Goal: Navigation & Orientation: Find specific page/section

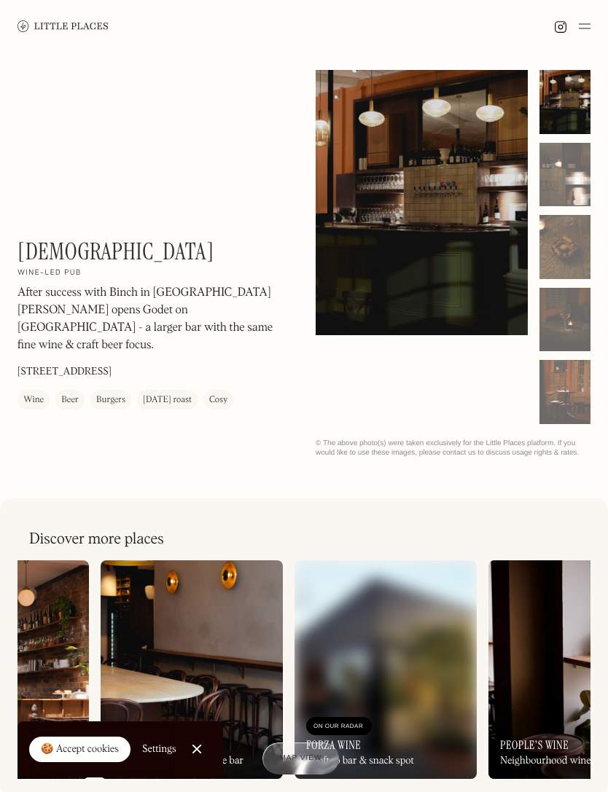
click at [79, 25] on img at bounding box center [62, 25] width 91 height 11
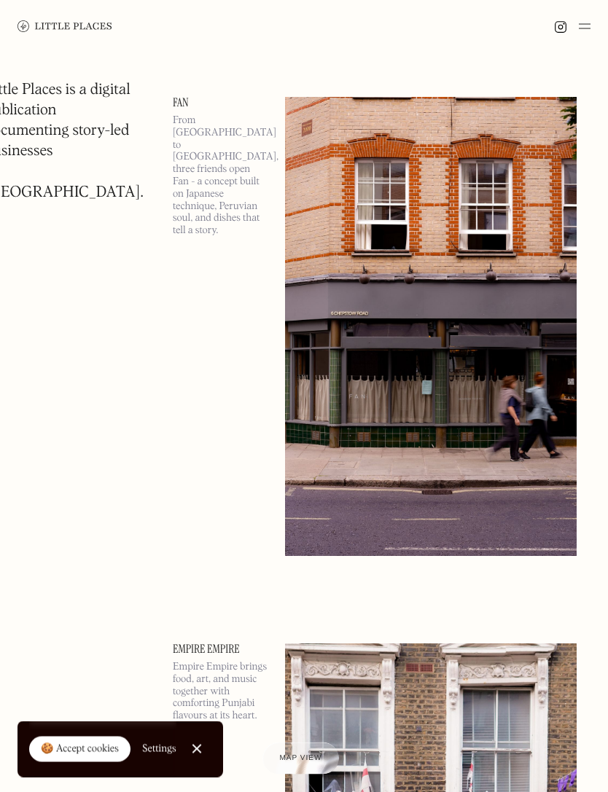
scroll to position [1682, 0]
click at [178, 108] on link "Fan" at bounding box center [220, 103] width 95 height 12
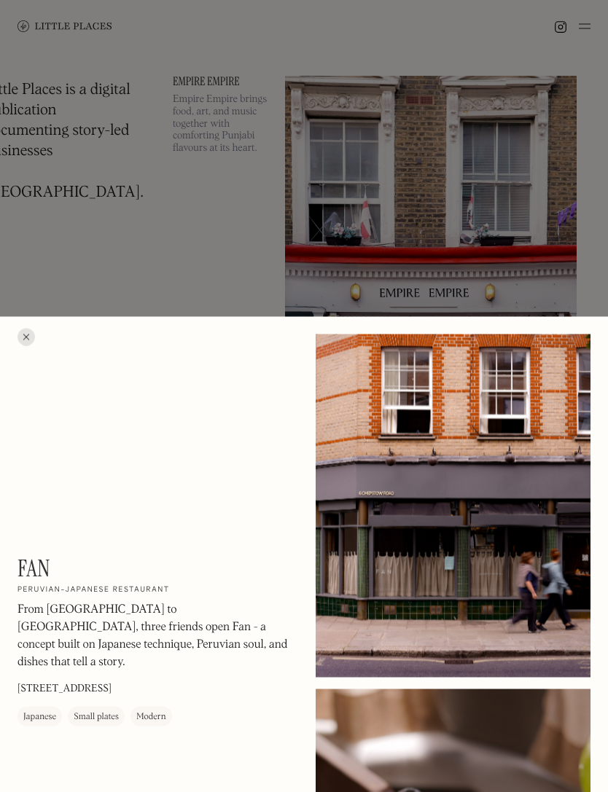
scroll to position [2249, 0]
click at [507, 624] on div at bounding box center [452, 505] width 275 height 343
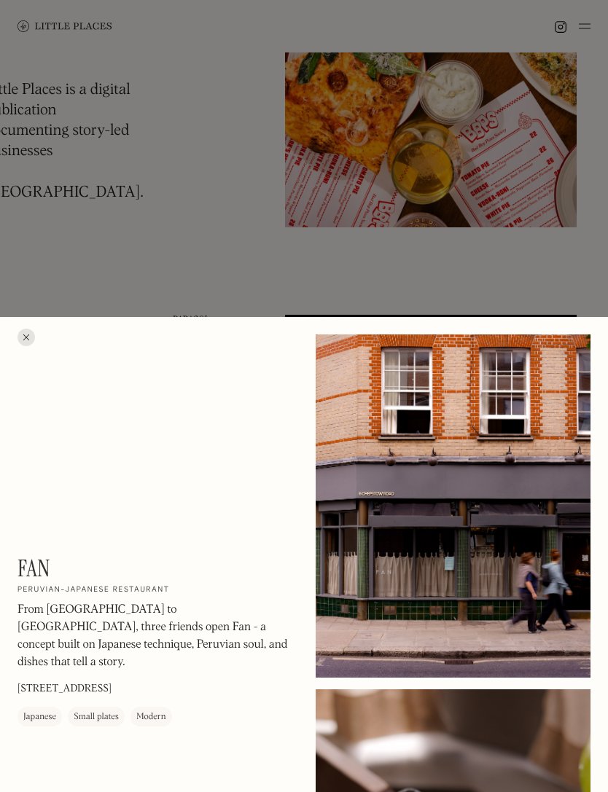
scroll to position [919, 0]
click at [385, 270] on div at bounding box center [304, 396] width 608 height 792
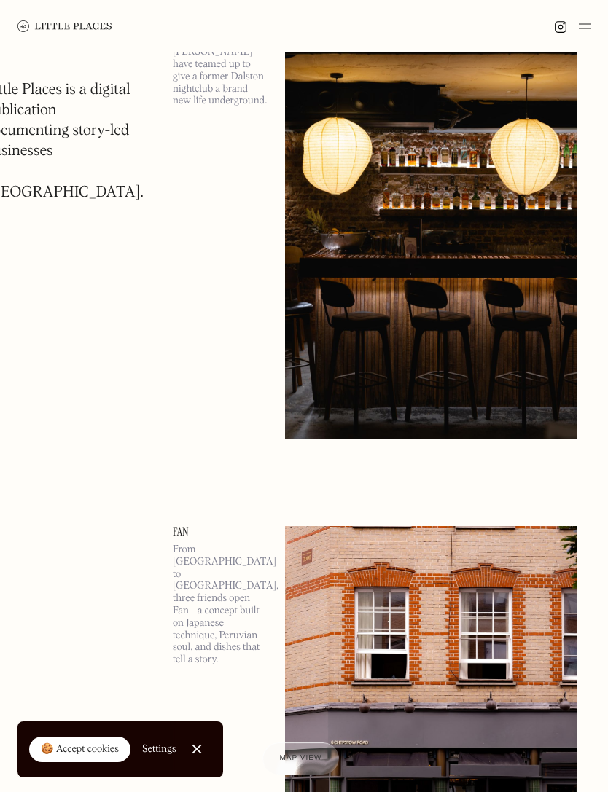
scroll to position [1243, 0]
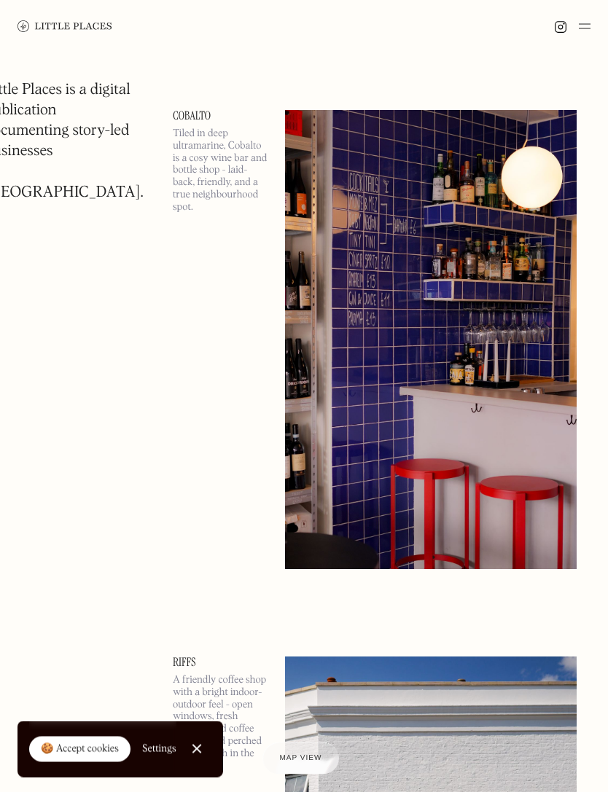
scroll to position [4400, 0]
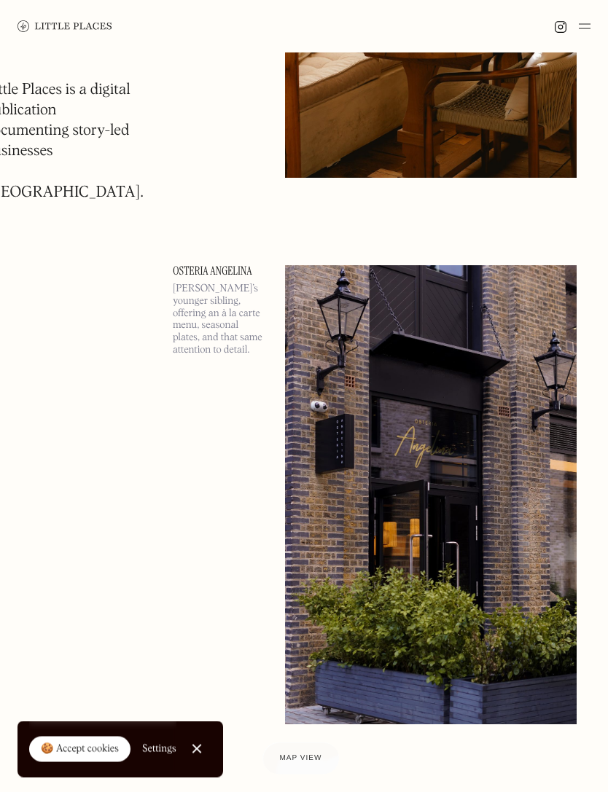
scroll to position [11918, 0]
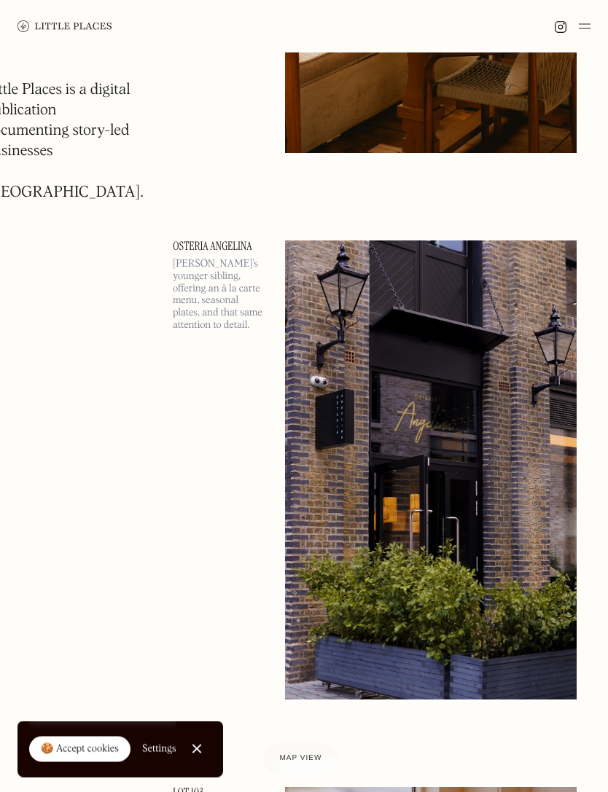
click at [212, 244] on link "Osteria Angelina" at bounding box center [220, 247] width 95 height 12
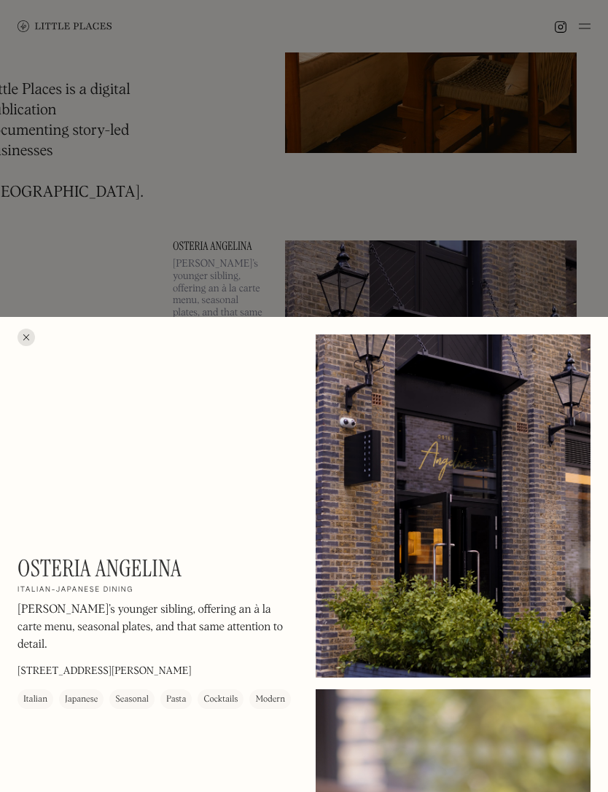
click at [214, 264] on div at bounding box center [304, 396] width 608 height 792
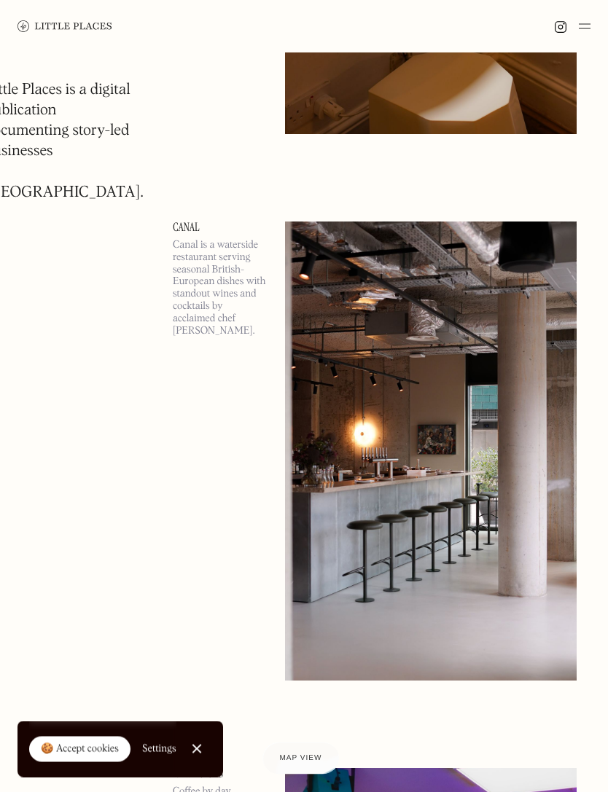
scroll to position [13030, 0]
click at [175, 226] on link "Canal" at bounding box center [220, 227] width 95 height 12
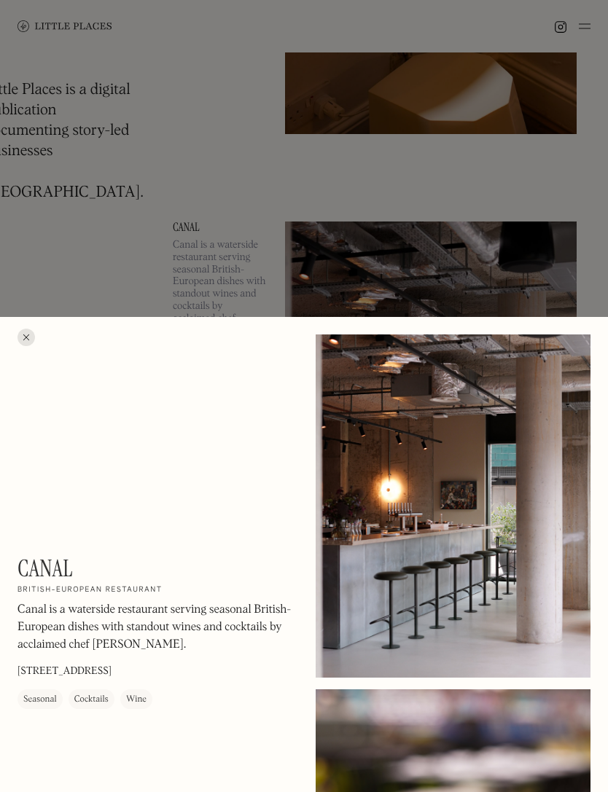
click at [540, 278] on div at bounding box center [304, 396] width 608 height 792
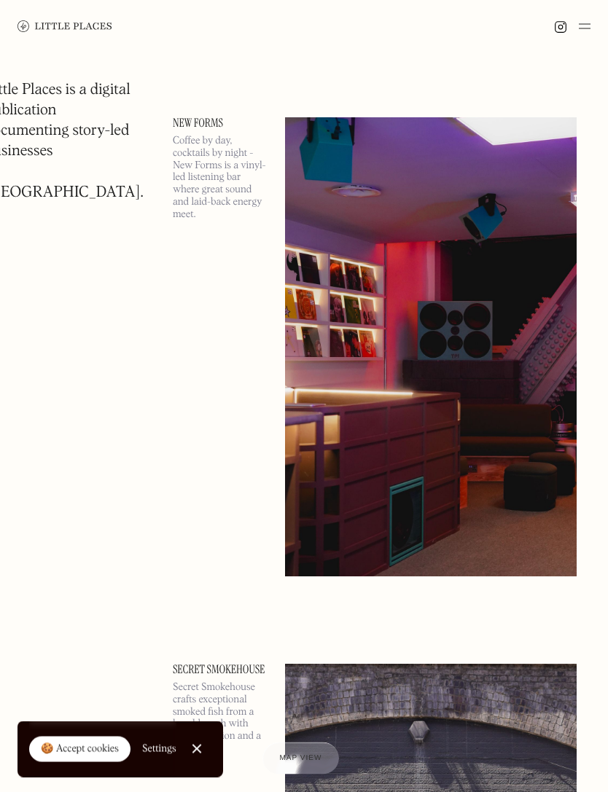
scroll to position [13681, 0]
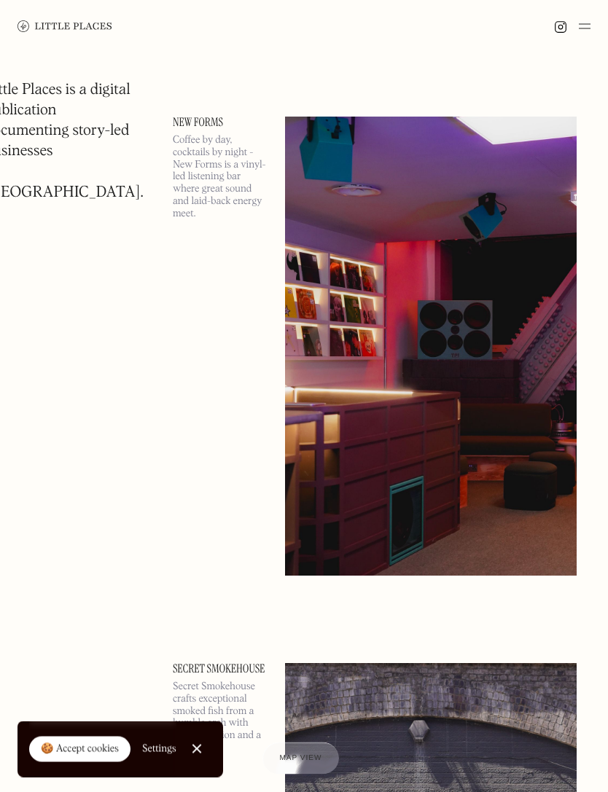
click at [196, 117] on link "New Forms" at bounding box center [220, 123] width 95 height 12
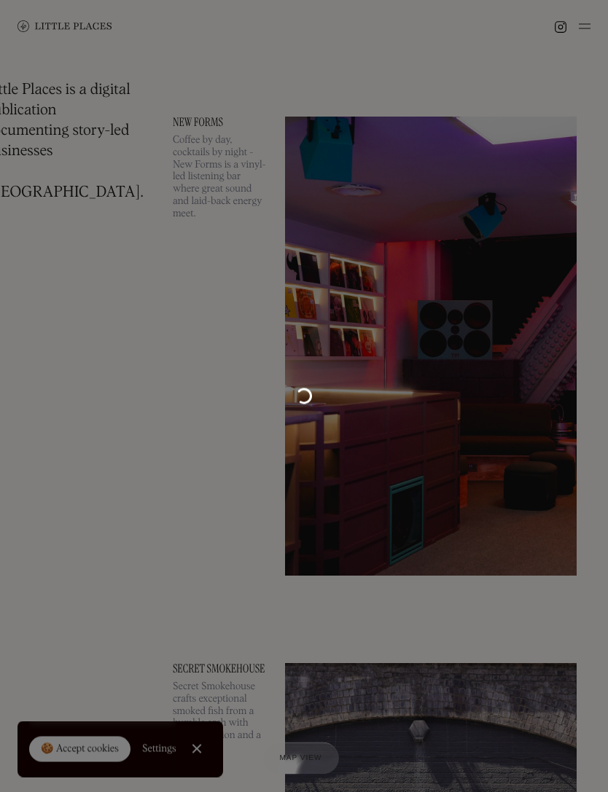
scroll to position [13681, 0]
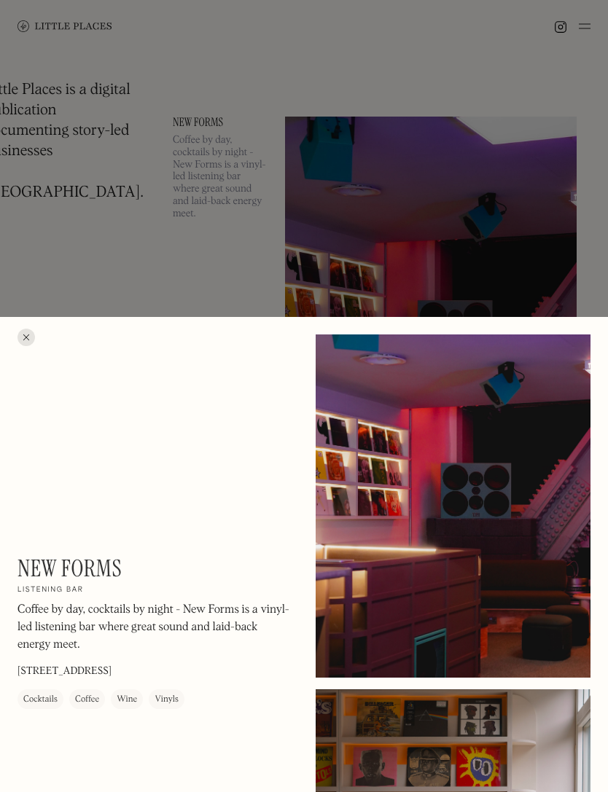
click at [547, 253] on div at bounding box center [304, 396] width 608 height 792
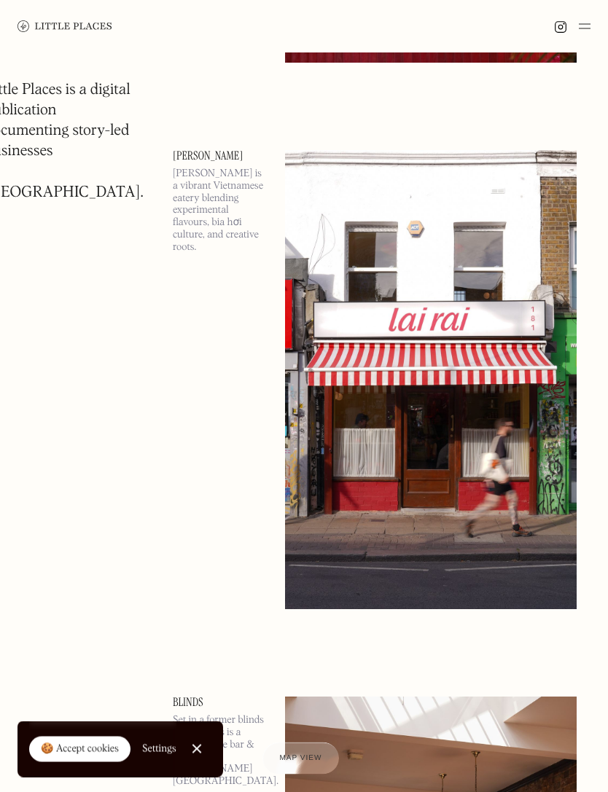
scroll to position [16380, 0]
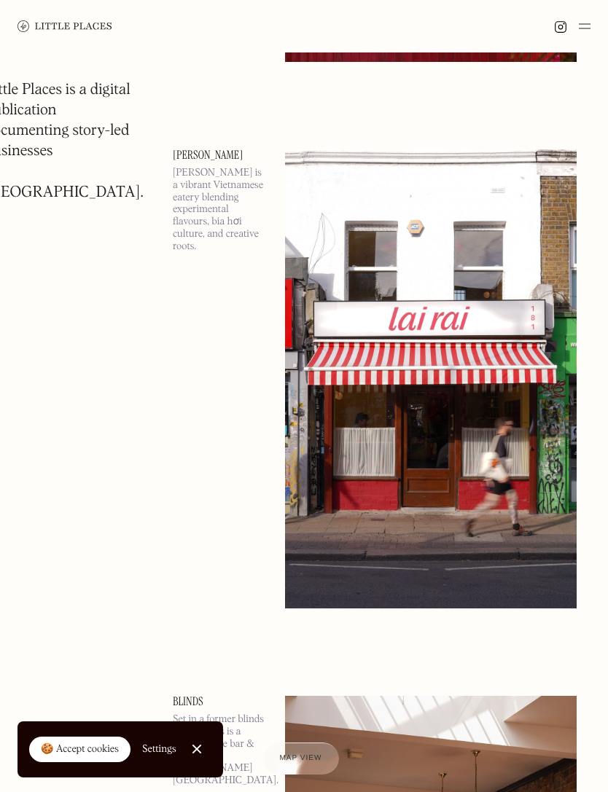
click at [182, 157] on link "Lai Rai" at bounding box center [220, 155] width 95 height 12
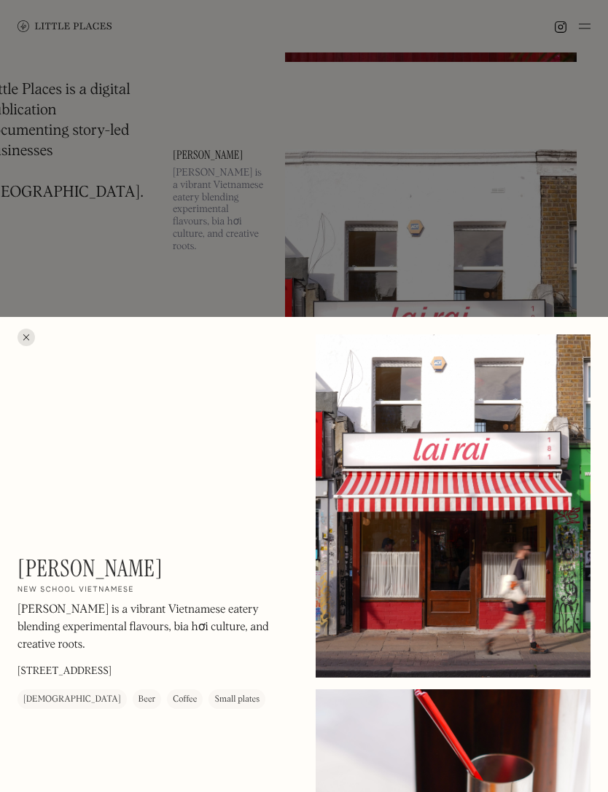
click at [225, 274] on div at bounding box center [304, 396] width 608 height 792
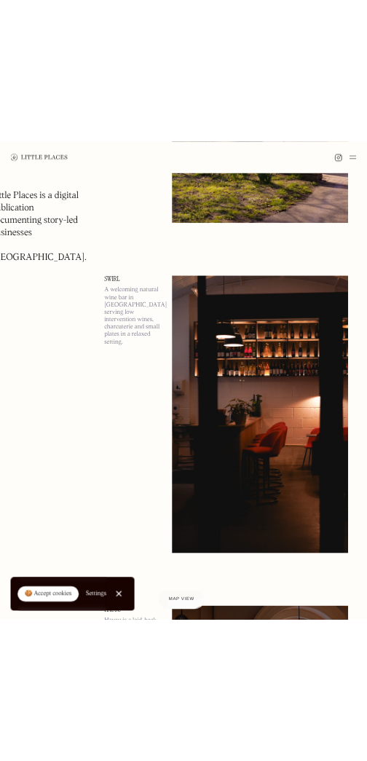
scroll to position [14363, 0]
